Goal: Find specific page/section: Find specific page/section

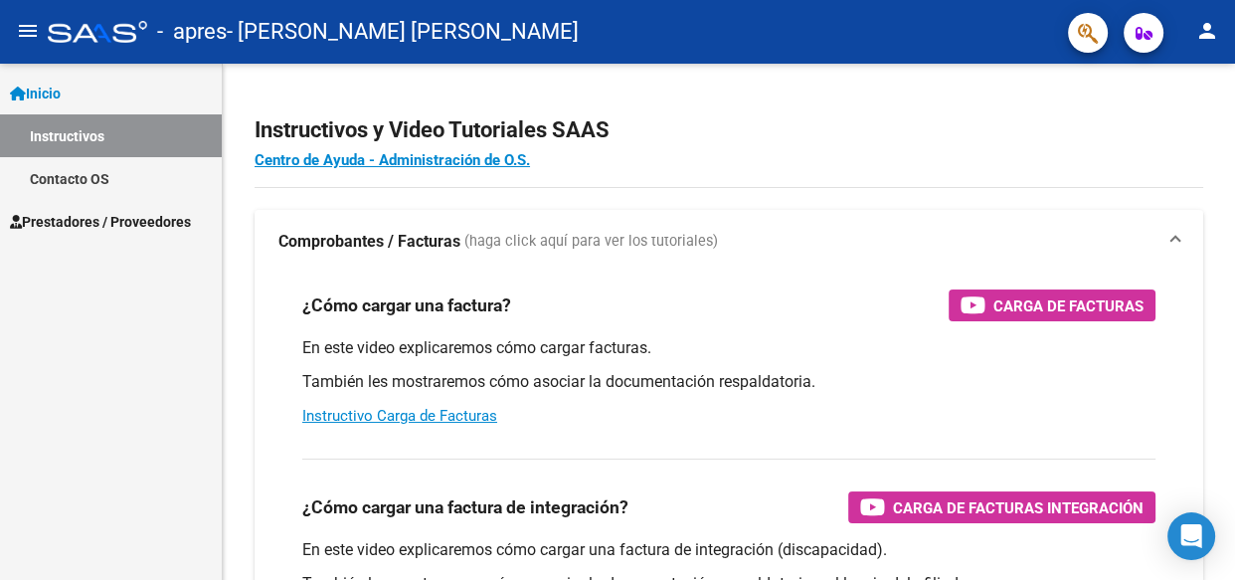
click at [146, 218] on span "Prestadores / Proveedores" at bounding box center [100, 222] width 181 height 22
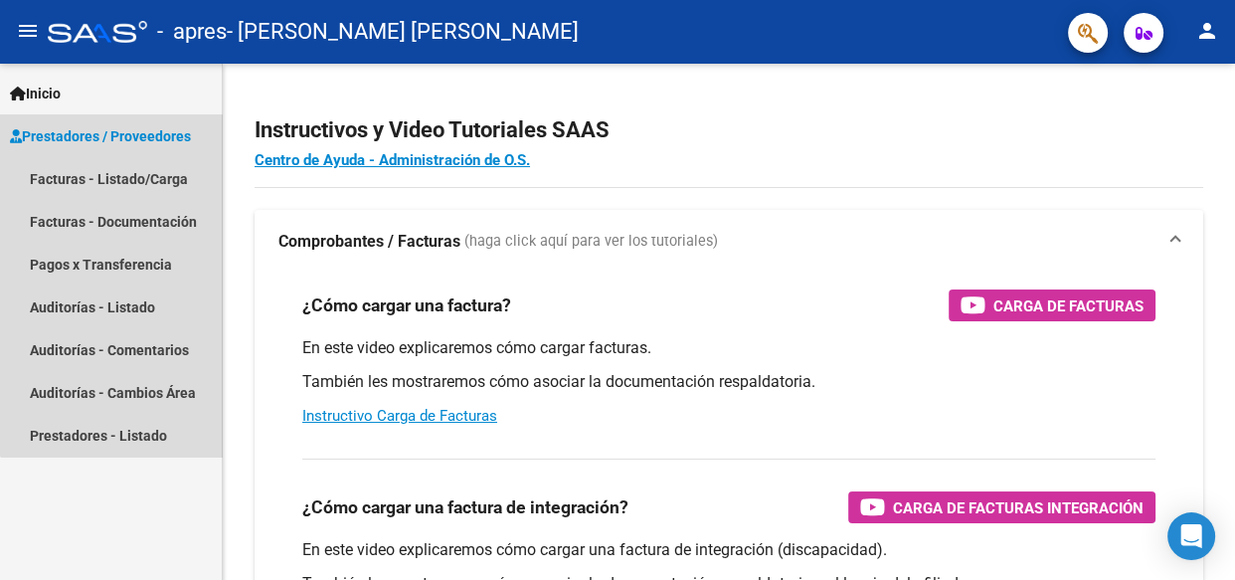
click at [156, 129] on span "Prestadores / Proveedores" at bounding box center [100, 136] width 181 height 22
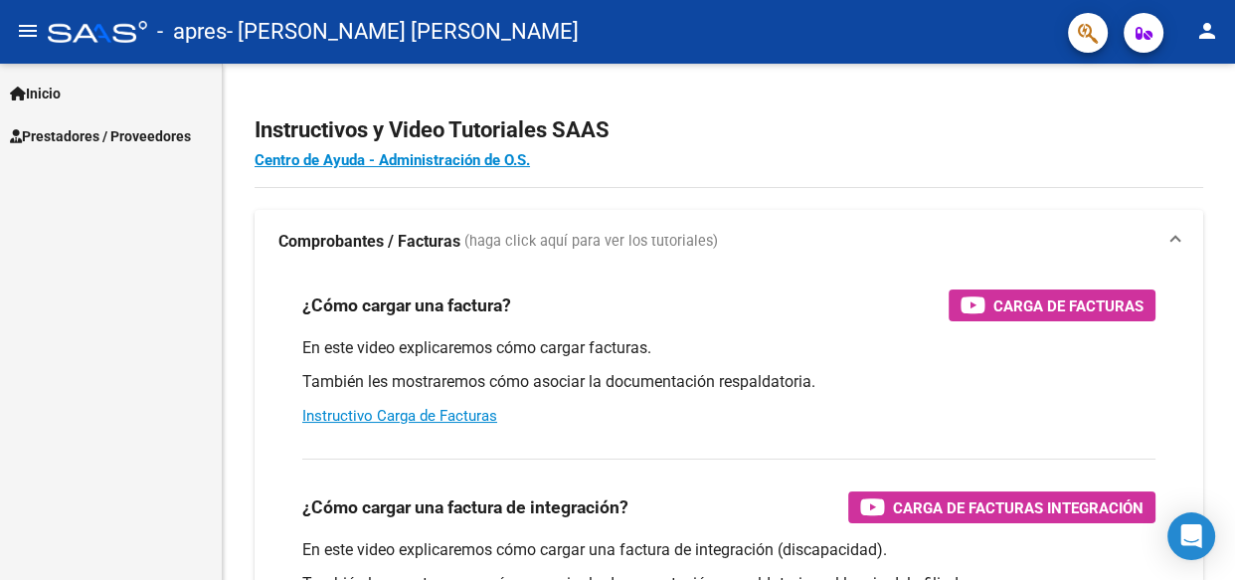
click at [152, 129] on span "Prestadores / Proveedores" at bounding box center [100, 136] width 181 height 22
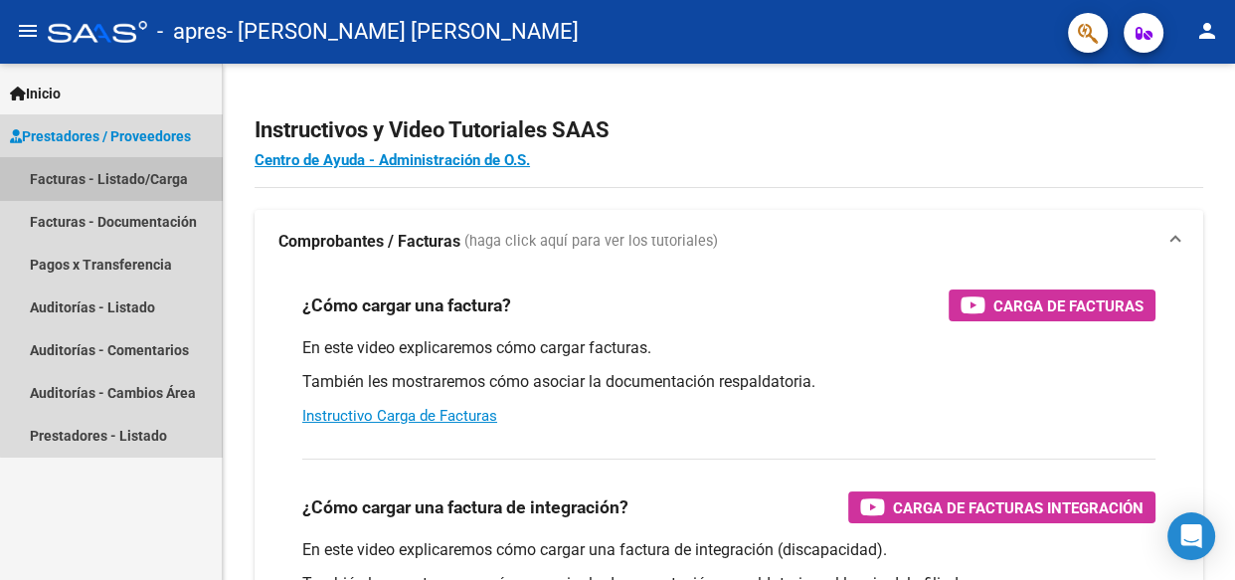
click at [151, 178] on link "Facturas - Listado/Carga" at bounding box center [111, 178] width 222 height 43
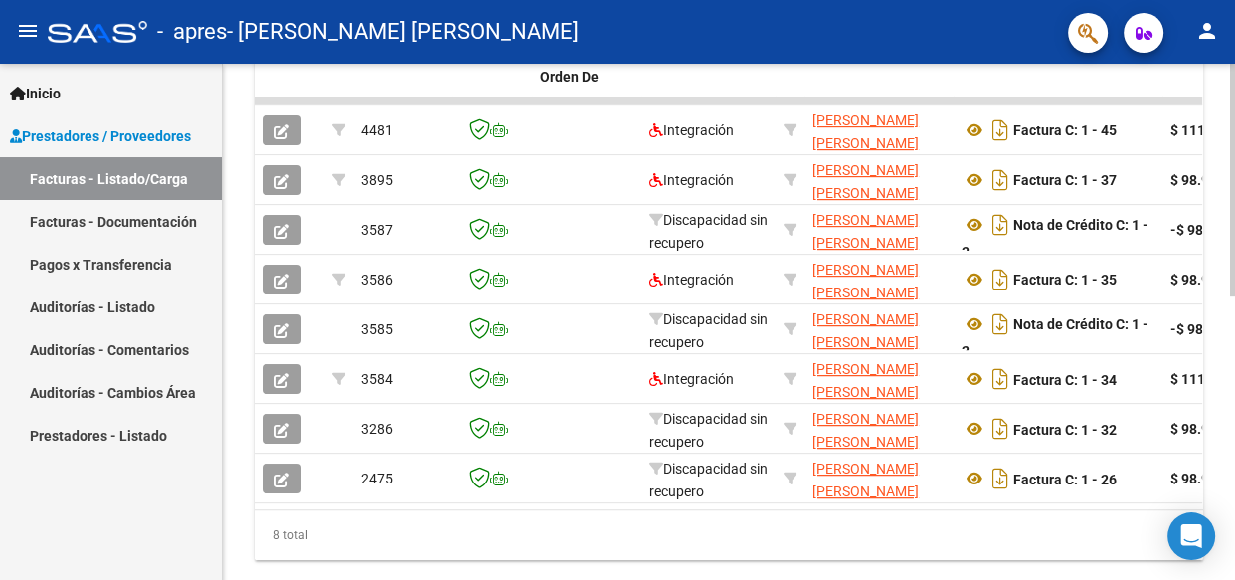
scroll to position [576, 0]
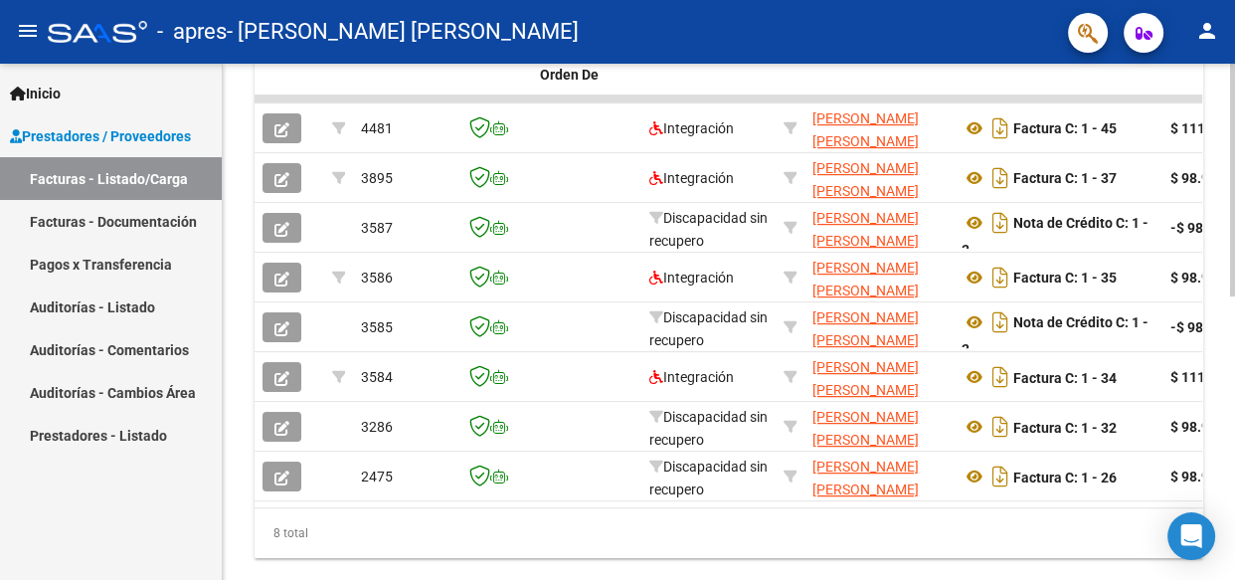
click at [1233, 424] on div at bounding box center [1232, 444] width 5 height 233
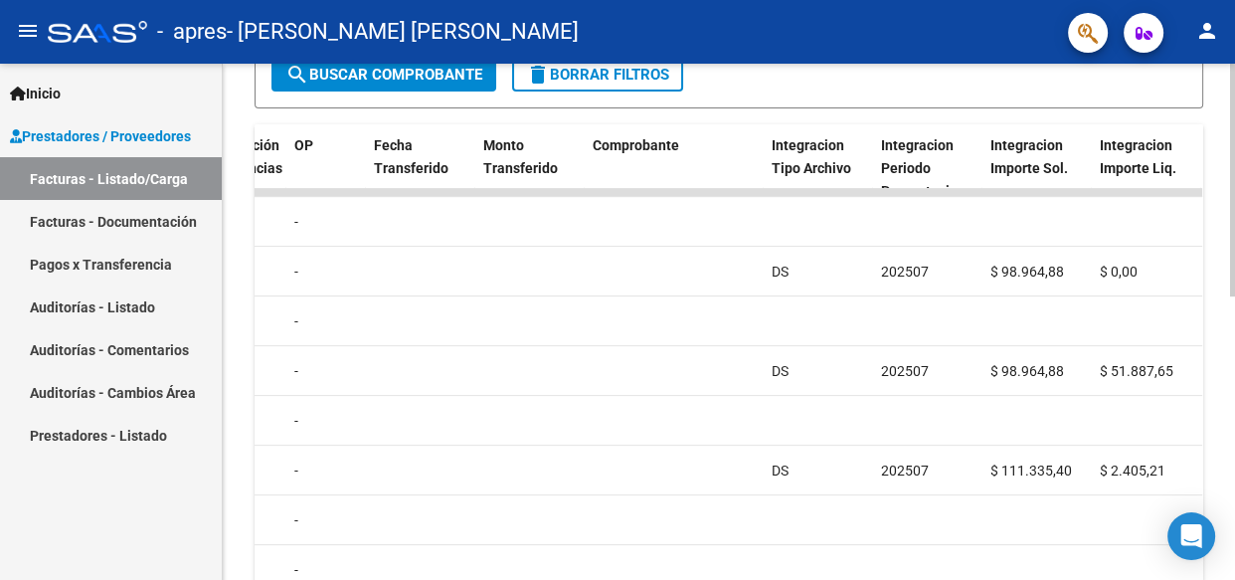
scroll to position [583, 0]
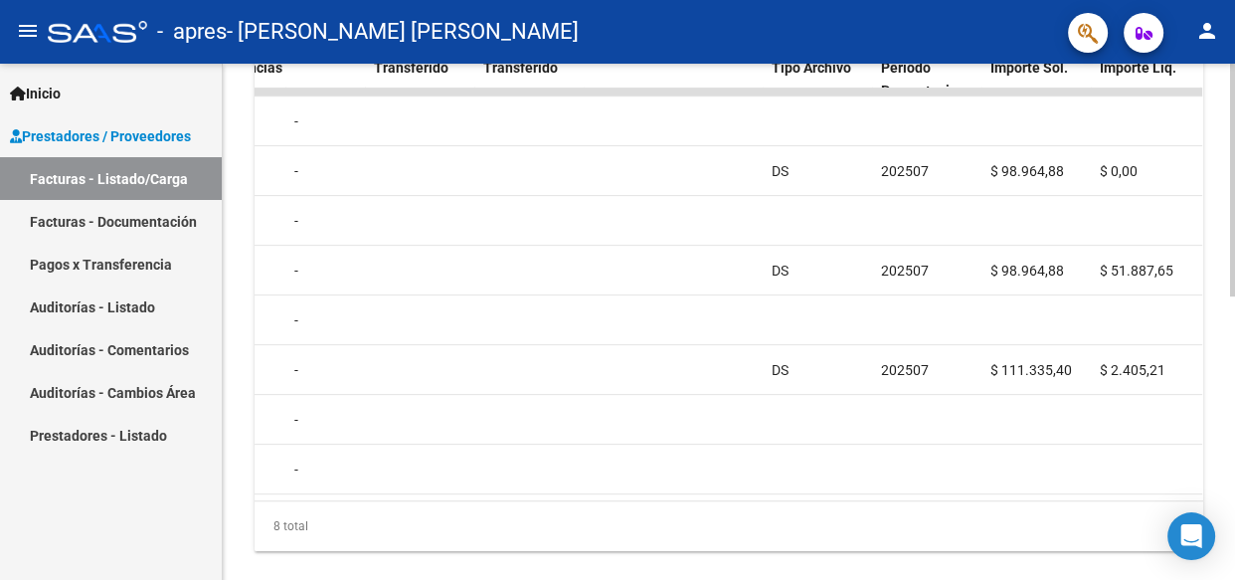
click at [1233, 371] on div at bounding box center [1232, 447] width 5 height 233
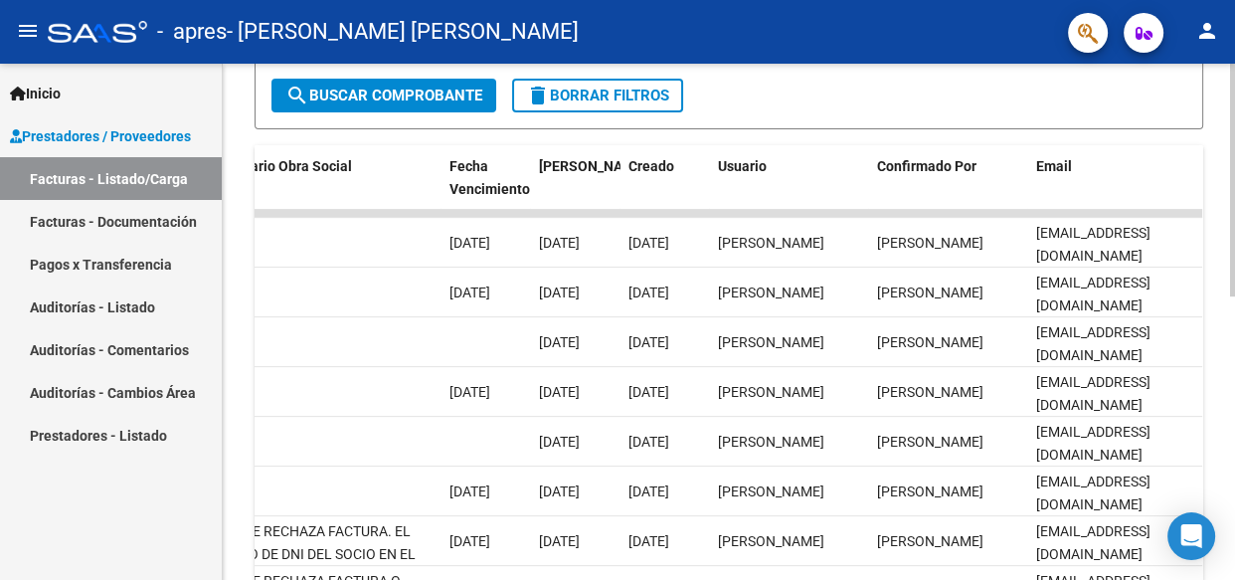
scroll to position [457, 0]
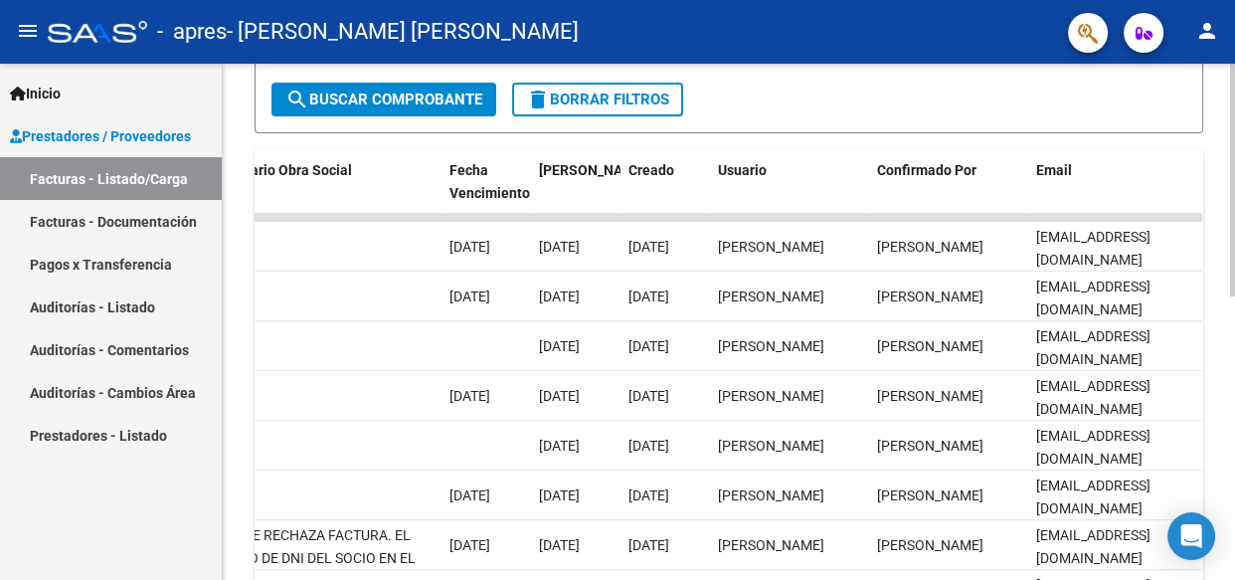
click at [1219, 385] on div "Video tutorial PRESTADORES -> Listado de CPBTs Emitidos por Prestadores / Prove…" at bounding box center [731, 173] width 1017 height 1134
drag, startPoint x: 1227, startPoint y: 330, endPoint x: 1233, endPoint y: 357, distance: 27.5
click at [1233, 357] on div "Video tutorial PRESTADORES -> Listado de CPBTs Emitidos por Prestadores / Prove…" at bounding box center [731, 173] width 1017 height 1134
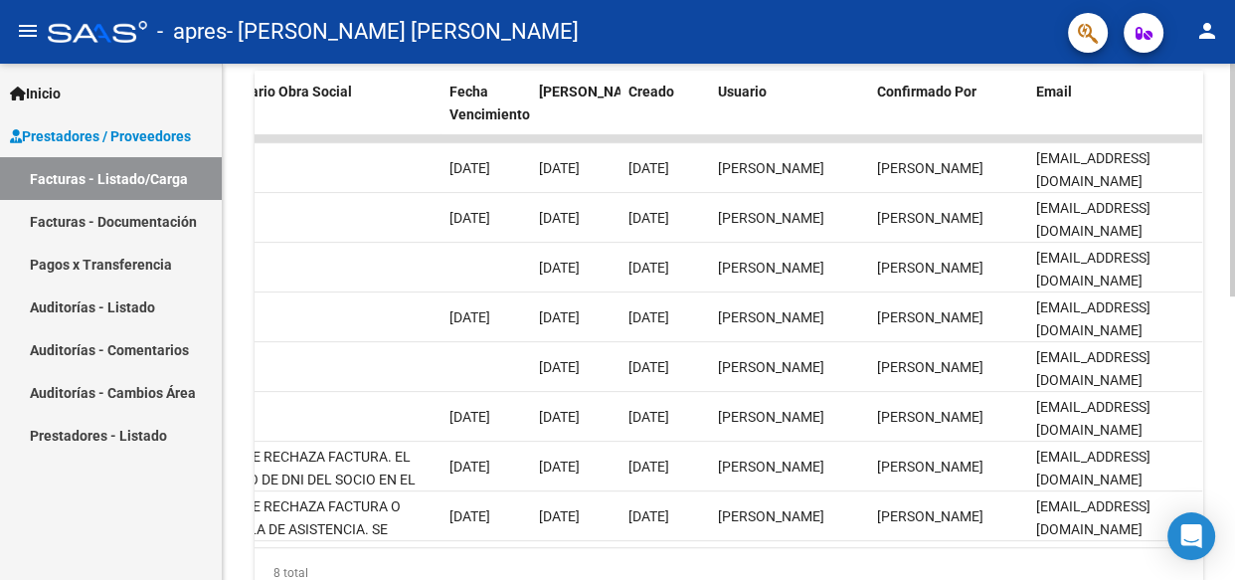
scroll to position [542, 0]
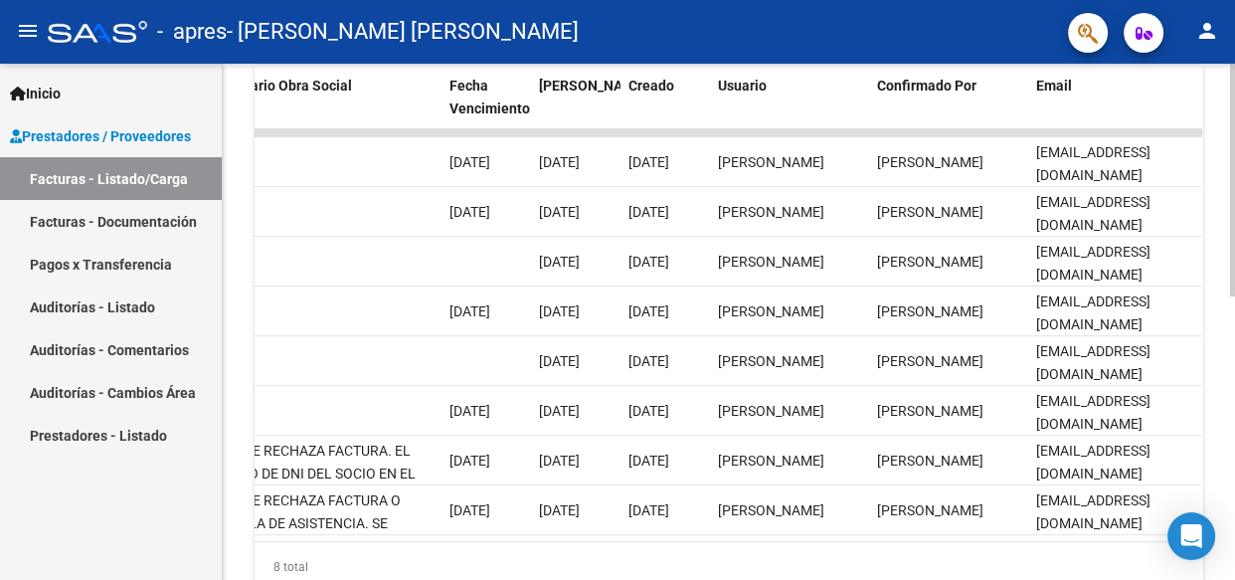
click at [1233, 391] on div at bounding box center [1232, 428] width 5 height 233
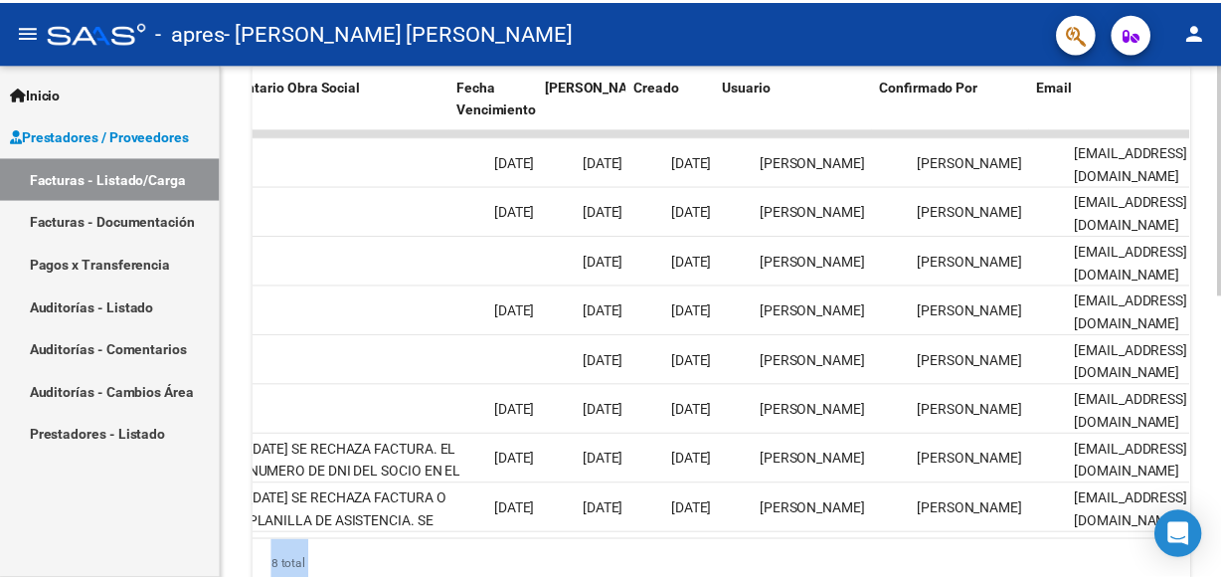
scroll to position [0, 3245]
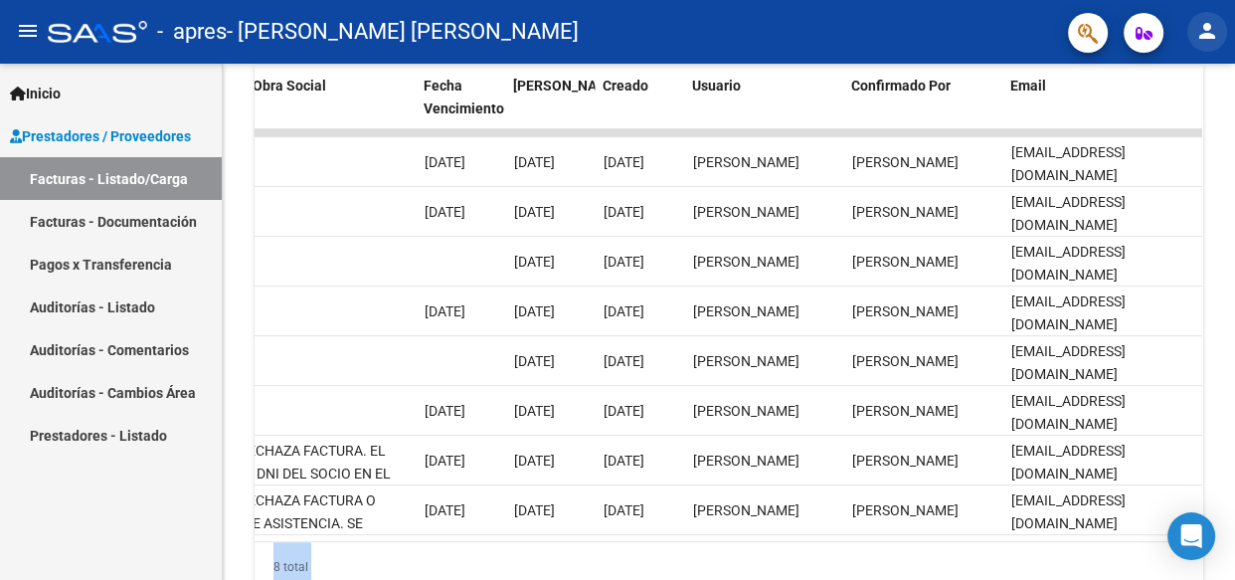
click at [1204, 24] on mat-icon "person" at bounding box center [1207, 31] width 24 height 24
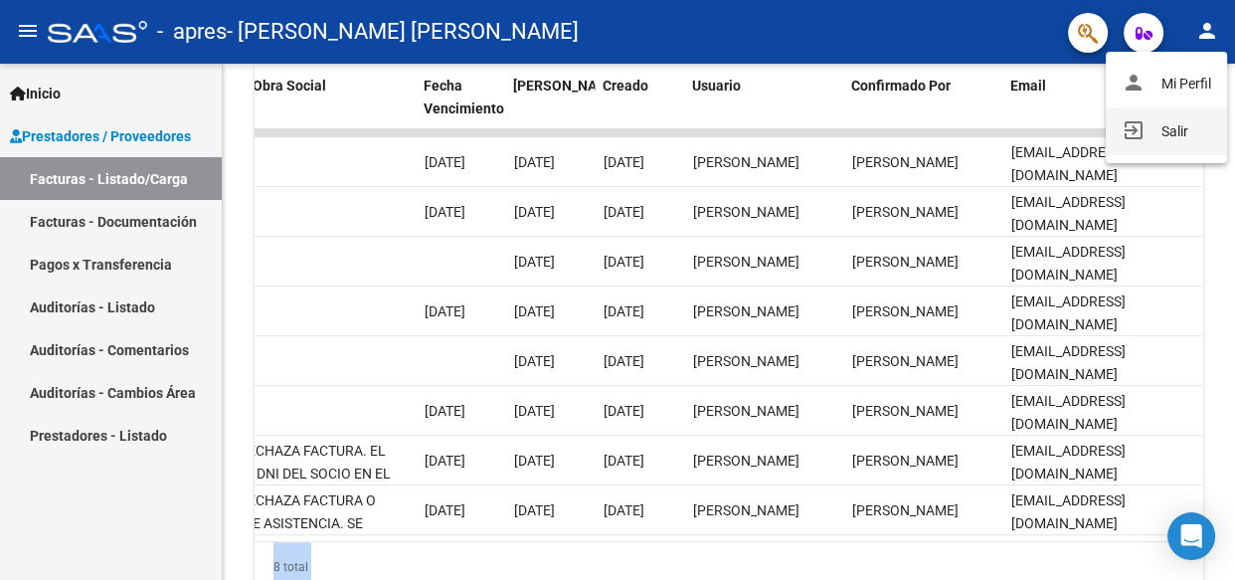
click at [1182, 127] on button "exit_to_app Salir" at bounding box center [1166, 131] width 121 height 48
